Goal: Information Seeking & Learning: Understand process/instructions

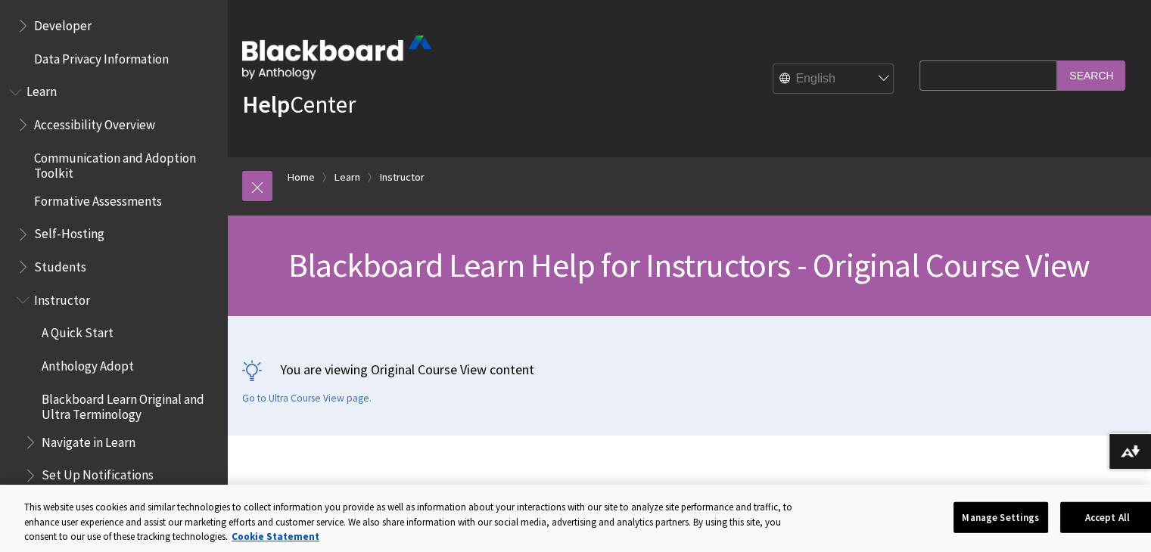
scroll to position [1220, 0]
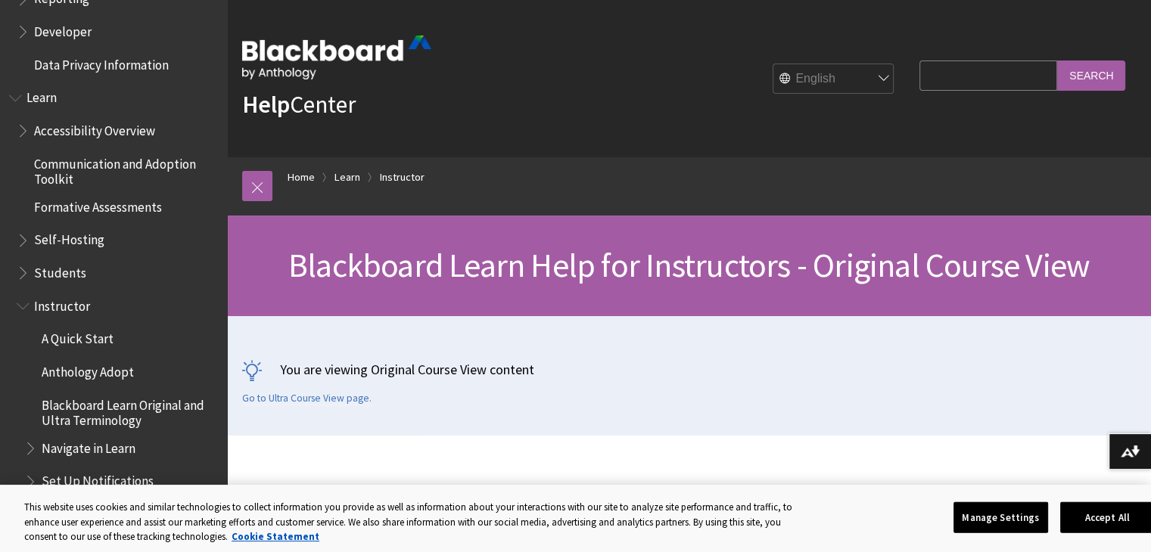
click at [142, 134] on span "Accessibility Overview" at bounding box center [94, 128] width 121 height 20
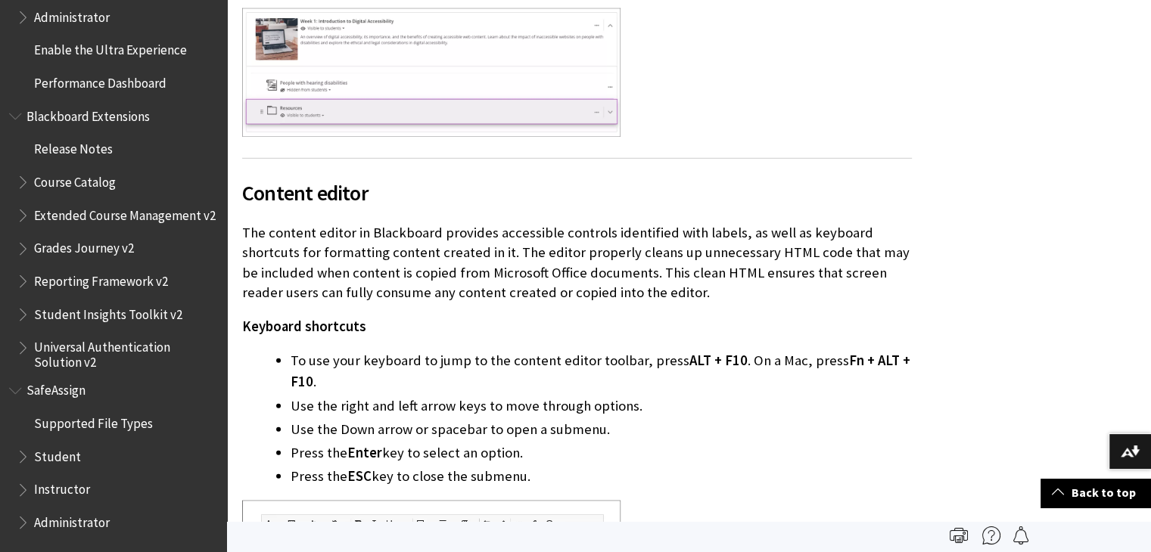
scroll to position [1619, 0]
click at [74, 484] on span "Instructor" at bounding box center [62, 488] width 56 height 20
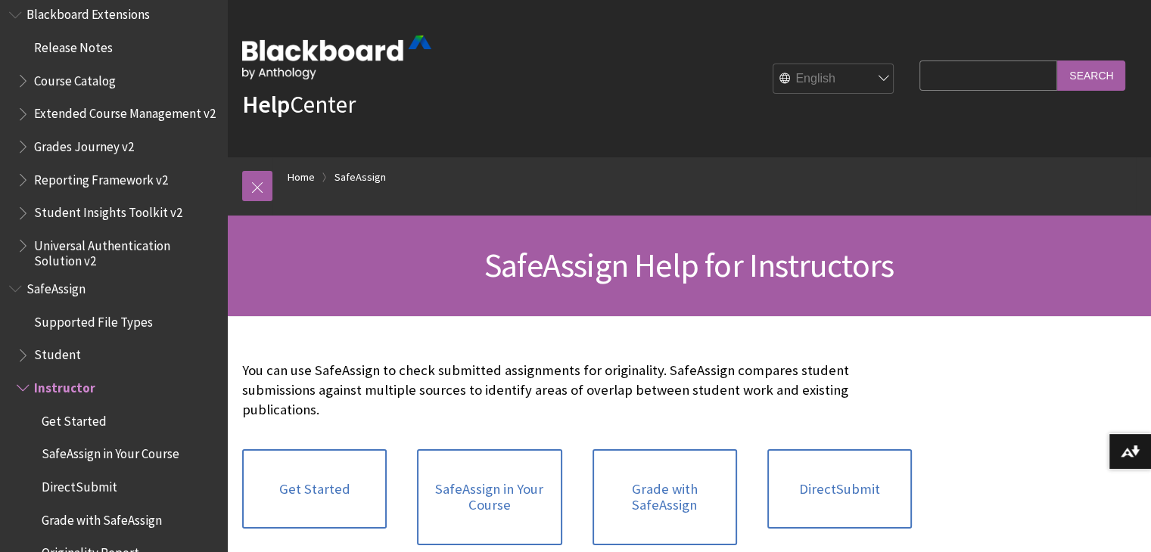
scroll to position [1816, 0]
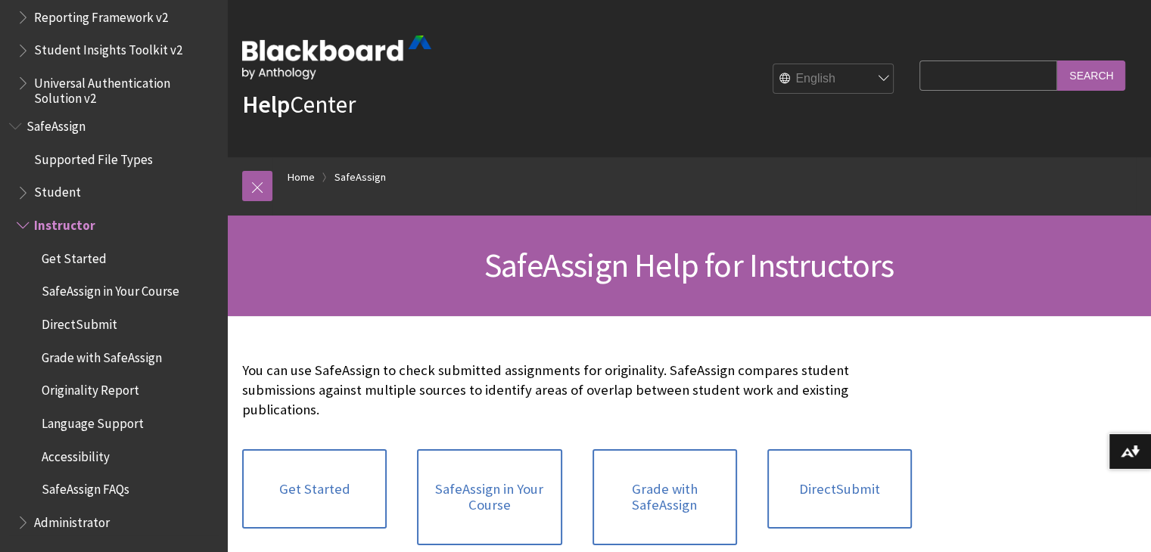
click at [98, 453] on span "Accessibility" at bounding box center [76, 454] width 68 height 20
click at [98, 453] on span "Accessibility" at bounding box center [79, 454] width 74 height 20
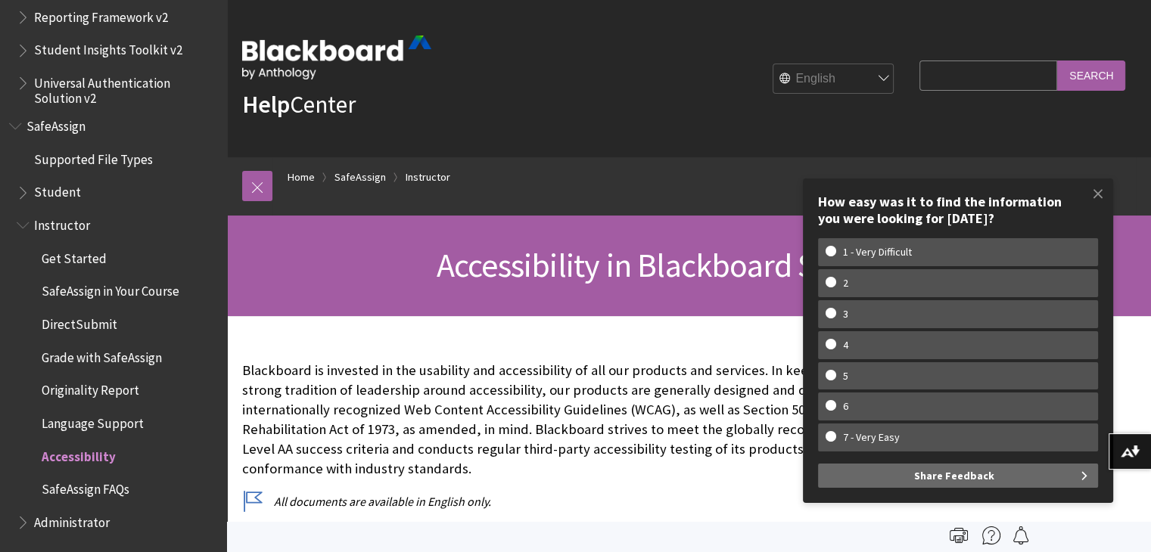
click at [952, 78] on input "Search Query" at bounding box center [988, 76] width 138 height 30
type input "course unavaliable"
click at [1057, 61] on input "Search" at bounding box center [1091, 76] width 68 height 30
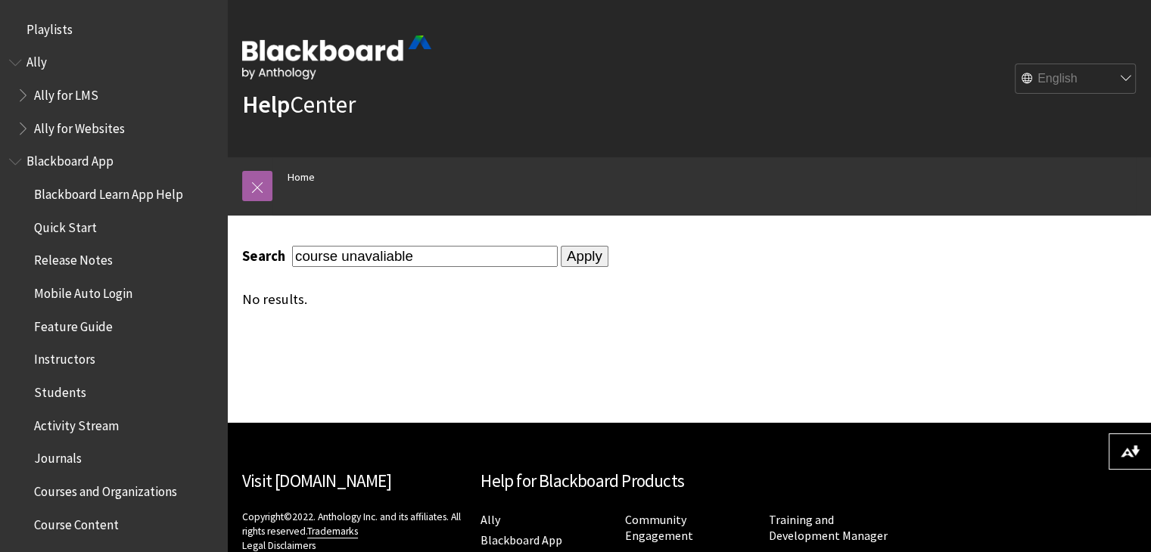
click at [571, 254] on input "Apply" at bounding box center [585, 256] width 48 height 21
click at [77, 226] on span "Quick Start" at bounding box center [65, 225] width 63 height 20
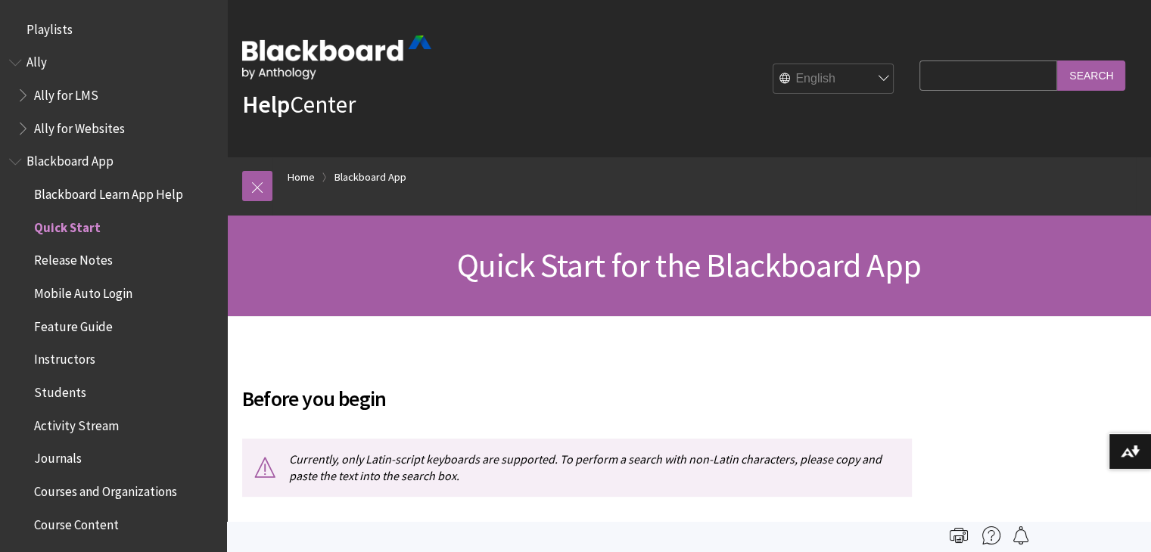
scroll to position [191, 0]
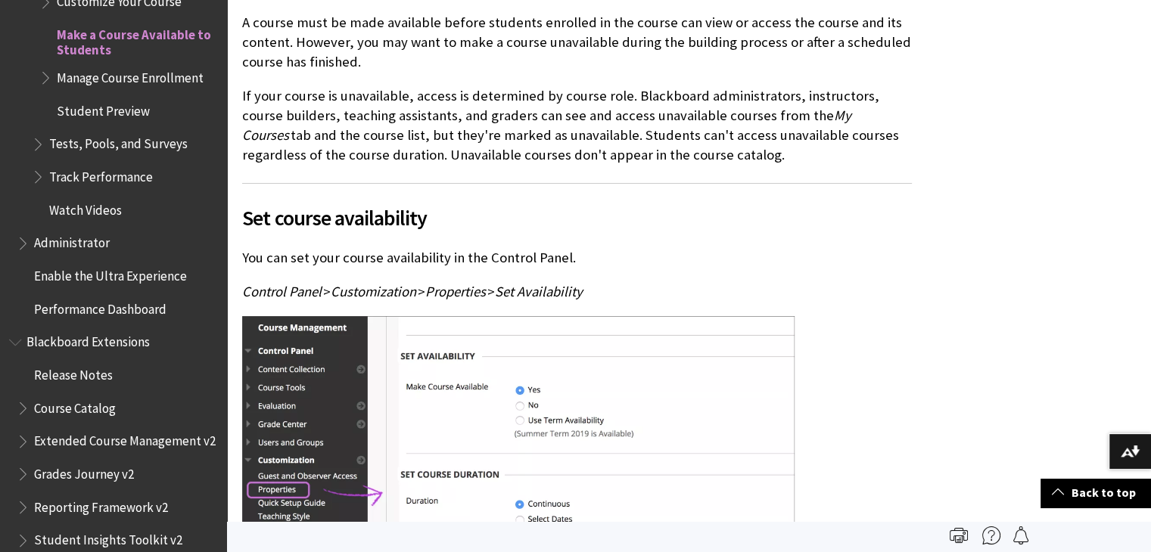
scroll to position [493, 0]
